Goal: Navigation & Orientation: Find specific page/section

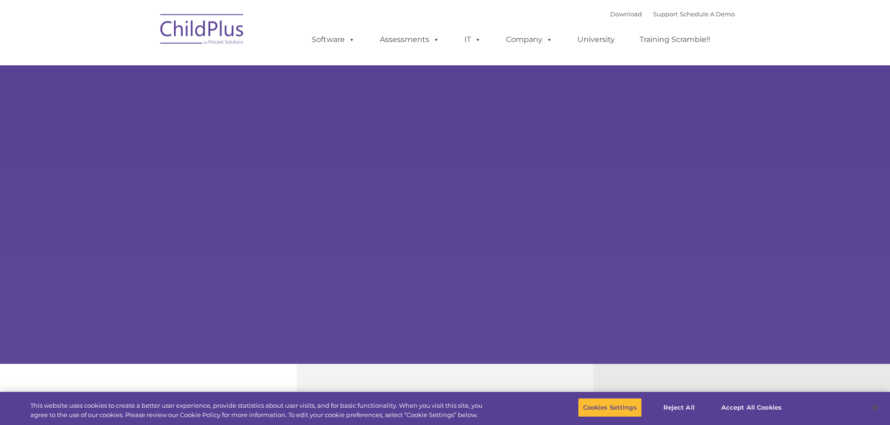
type input ""
select select "MEDIUM"
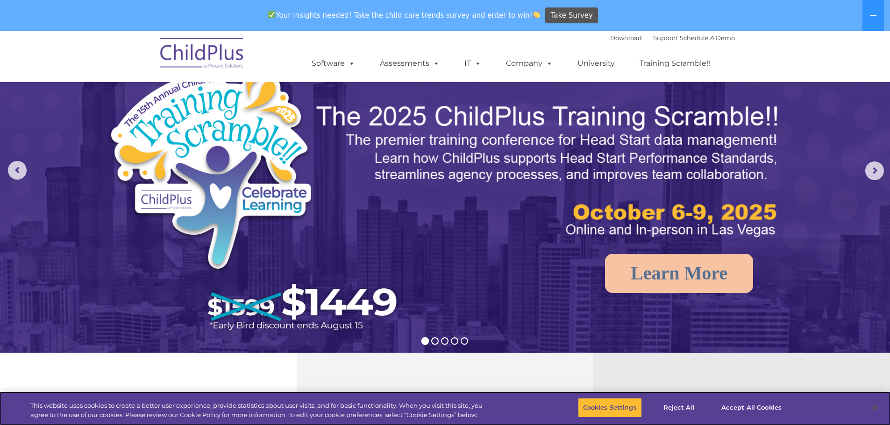
scroll to position [47, 0]
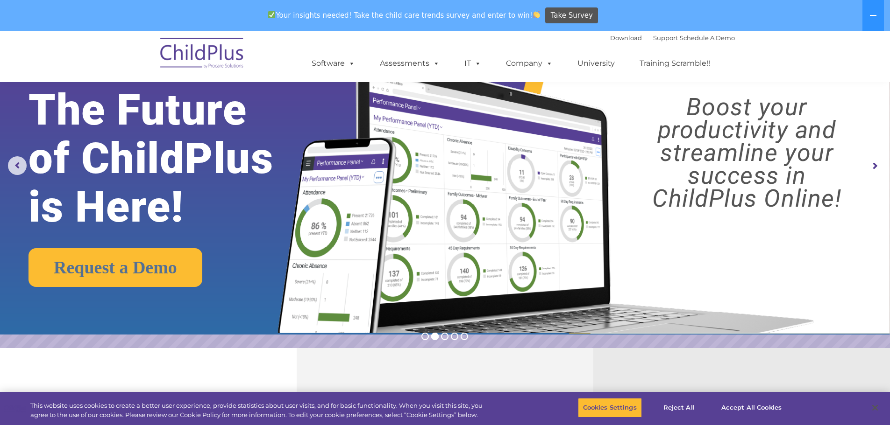
click at [357, 258] on img at bounding box center [543, 182] width 558 height 302
click at [472, 215] on img at bounding box center [543, 182] width 558 height 302
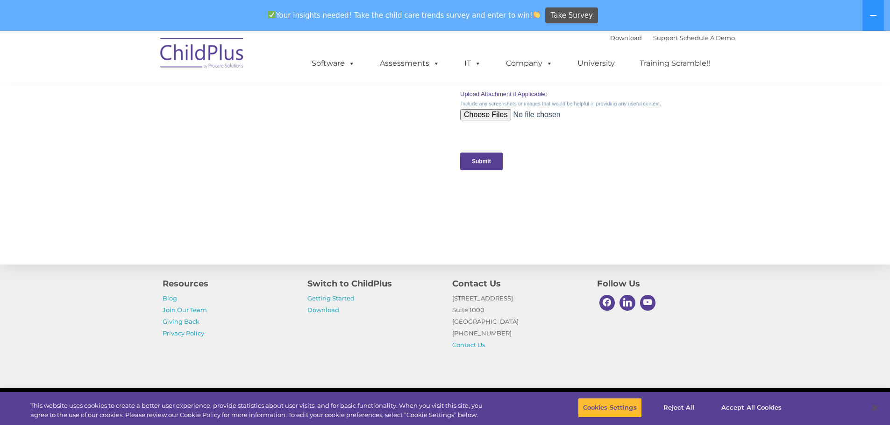
scroll to position [939, 0]
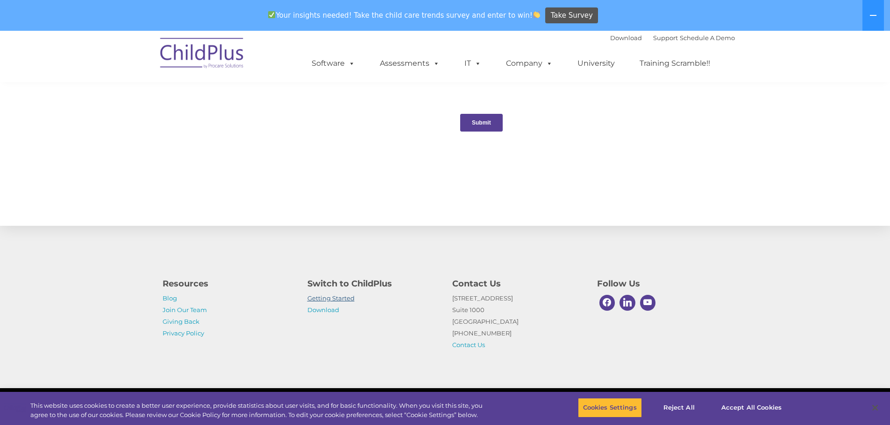
drag, startPoint x: 346, startPoint y: 300, endPoint x: 374, endPoint y: 306, distance: 29.2
click at [346, 300] on link "Getting Started" at bounding box center [330, 298] width 47 height 7
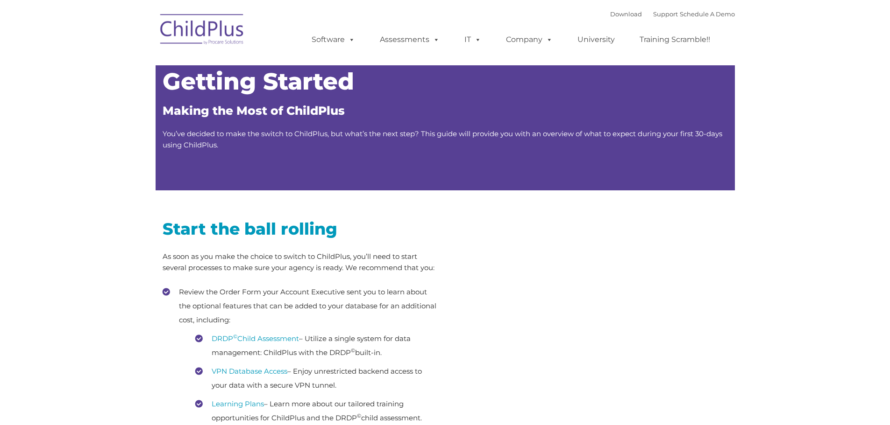
type input ""
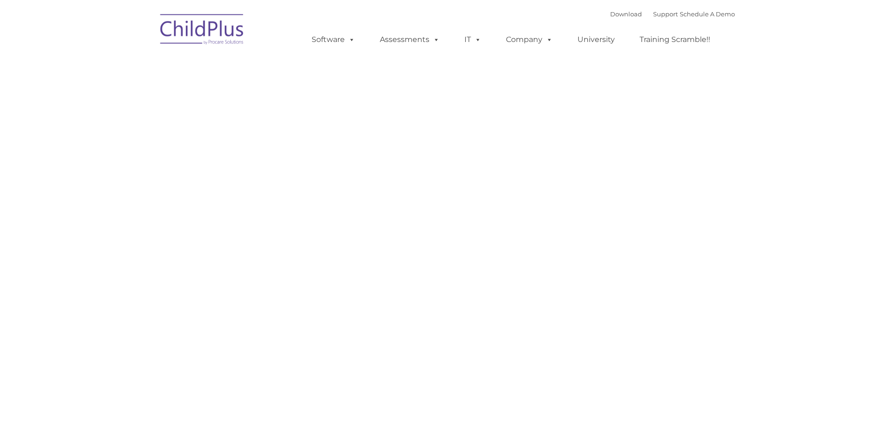
type input ""
